Goal: Task Accomplishment & Management: Manage account settings

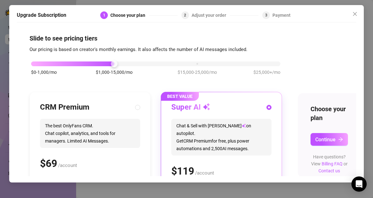
click at [53, 64] on div "$0-1,000/mo $1,000-15,000/mo $15,000-25,000/mo $25,000+/mo" at bounding box center [155, 62] width 249 height 4
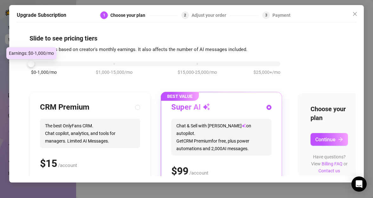
click at [32, 65] on div at bounding box center [31, 64] width 7 height 7
click at [293, 85] on div "$0-1,000/mo $1,000-15,000/mo $15,000-25,000/mo $25,000+/mo CRM Premium The best…" at bounding box center [185, 164] width 313 height 220
click at [355, 13] on icon "close" at bounding box center [354, 13] width 5 height 5
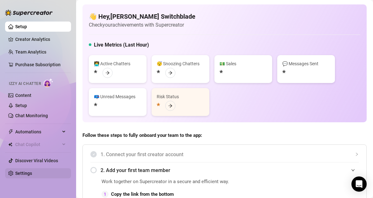
click at [32, 171] on link "Settings" at bounding box center [23, 173] width 17 height 5
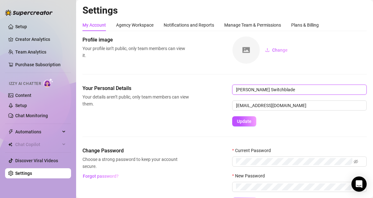
drag, startPoint x: 276, startPoint y: 90, endPoint x: 202, endPoint y: 90, distance: 74.2
click at [202, 89] on div "Your Personal Details Your details aren’t public, only team members can view th…" at bounding box center [224, 106] width 284 height 42
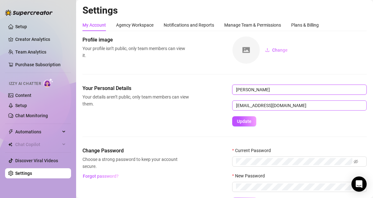
type input "Dahlia Knox"
drag, startPoint x: 306, startPoint y: 106, endPoint x: 173, endPoint y: 100, distance: 133.9
click at [173, 100] on div "Your Personal Details Your details aren’t public, only team members can view th…" at bounding box center [224, 106] width 284 height 42
type input "thedahliaknox@gmail.com"
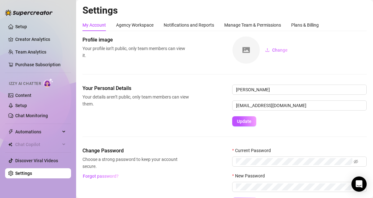
click at [184, 125] on div "Your Personal Details Your details aren’t public, only team members can view th…" at bounding box center [224, 106] width 284 height 42
click at [247, 124] on span "Update" at bounding box center [244, 121] width 15 height 5
click at [27, 98] on link "Content" at bounding box center [23, 95] width 16 height 5
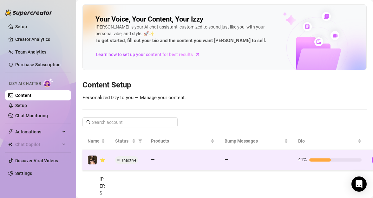
click at [124, 160] on span "Inactive" at bounding box center [129, 160] width 14 height 5
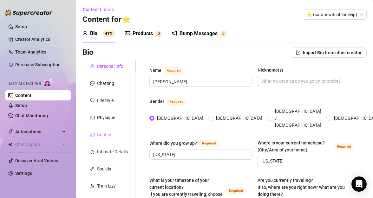
type input "[DATE]"
click at [353, 14] on span "⭐️ (sarahswitchbladevip)" at bounding box center [334, 15] width 56 height 10
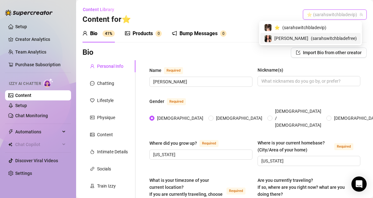
click at [338, 40] on span "( sarahswitchbladefree )" at bounding box center [334, 38] width 46 height 7
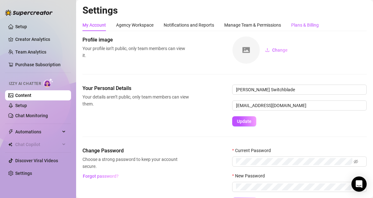
click at [302, 22] on div "Plans & Billing" at bounding box center [305, 25] width 28 height 7
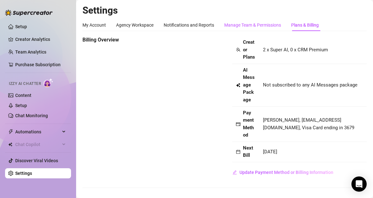
click at [266, 25] on div "Manage Team & Permissions" at bounding box center [252, 25] width 57 height 7
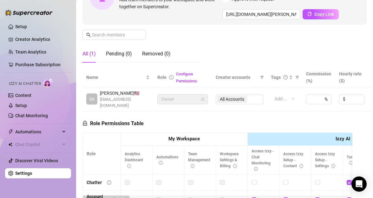
scroll to position [86, 0]
click at [27, 174] on link "Settings" at bounding box center [23, 173] width 17 height 5
